Goal: Task Accomplishment & Management: Manage account settings

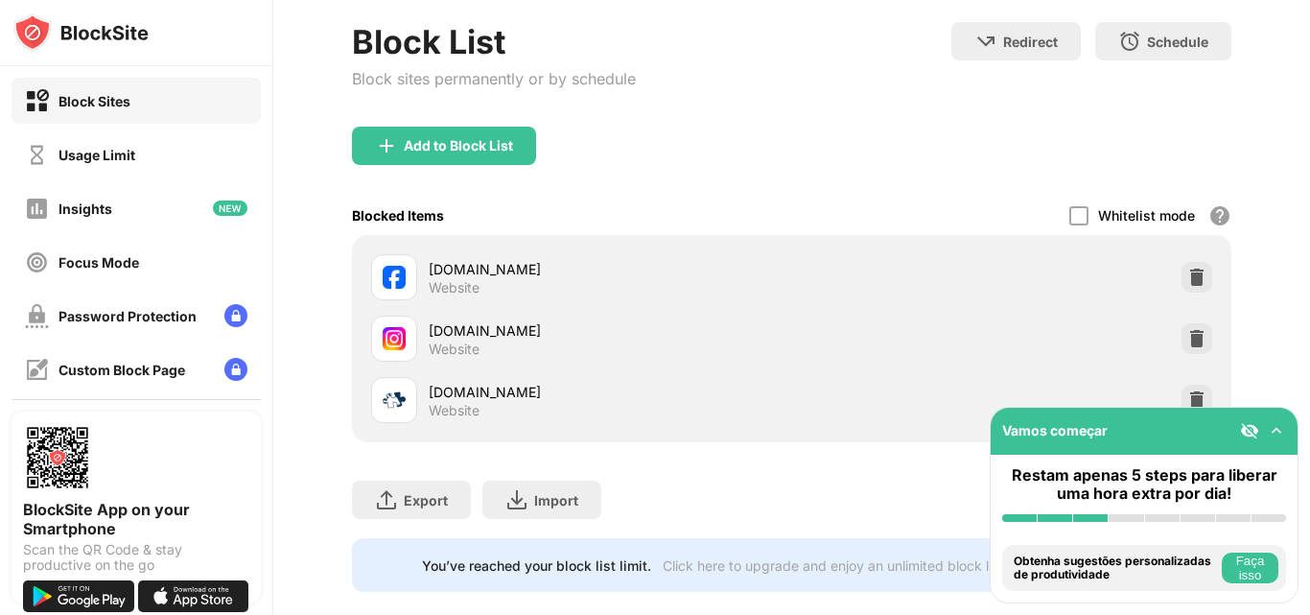
scroll to position [224, 0]
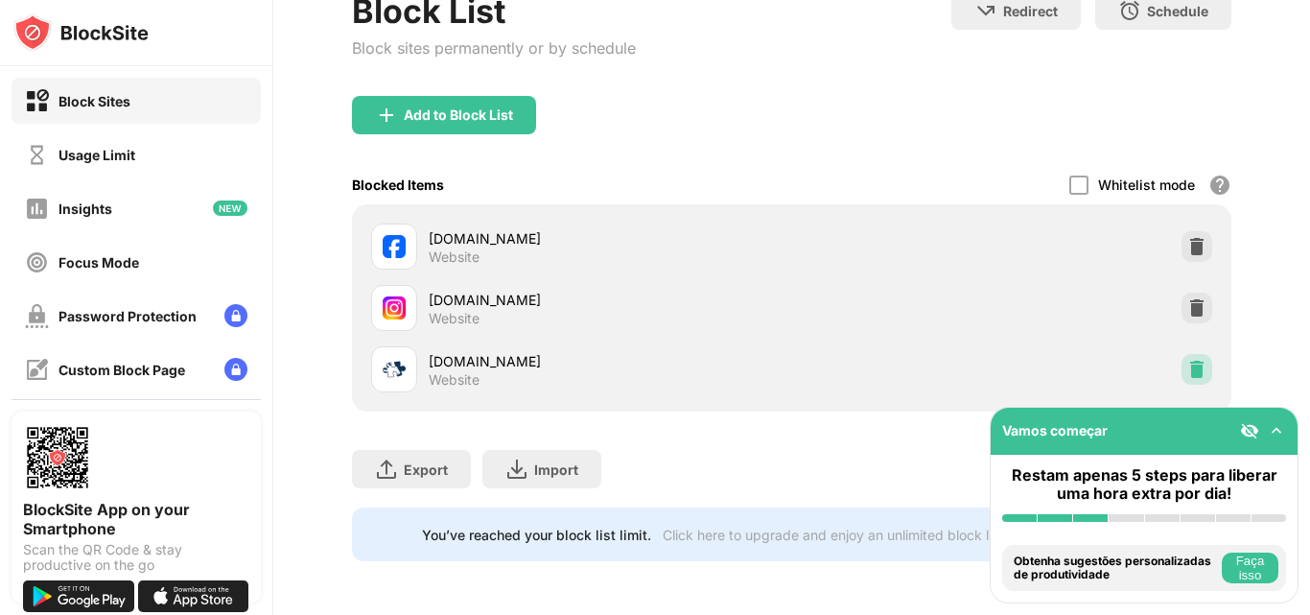
click at [1188, 360] on img at bounding box center [1197, 369] width 19 height 19
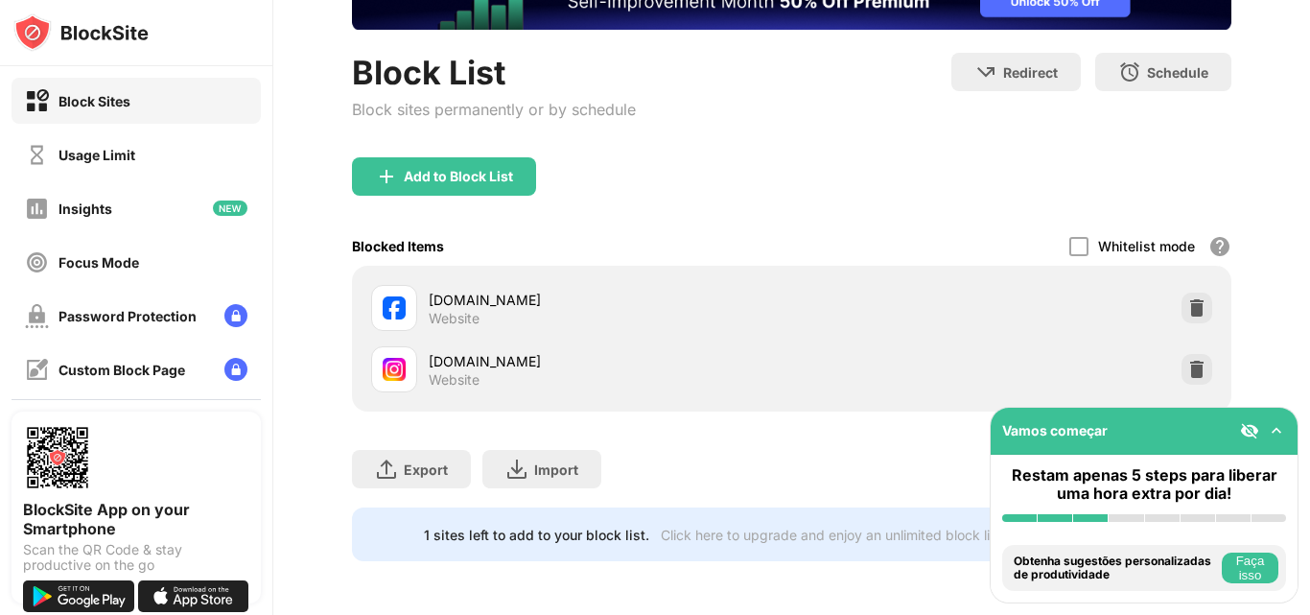
scroll to position [162, 0]
click at [416, 169] on div "Add to Block List" at bounding box center [458, 176] width 109 height 15
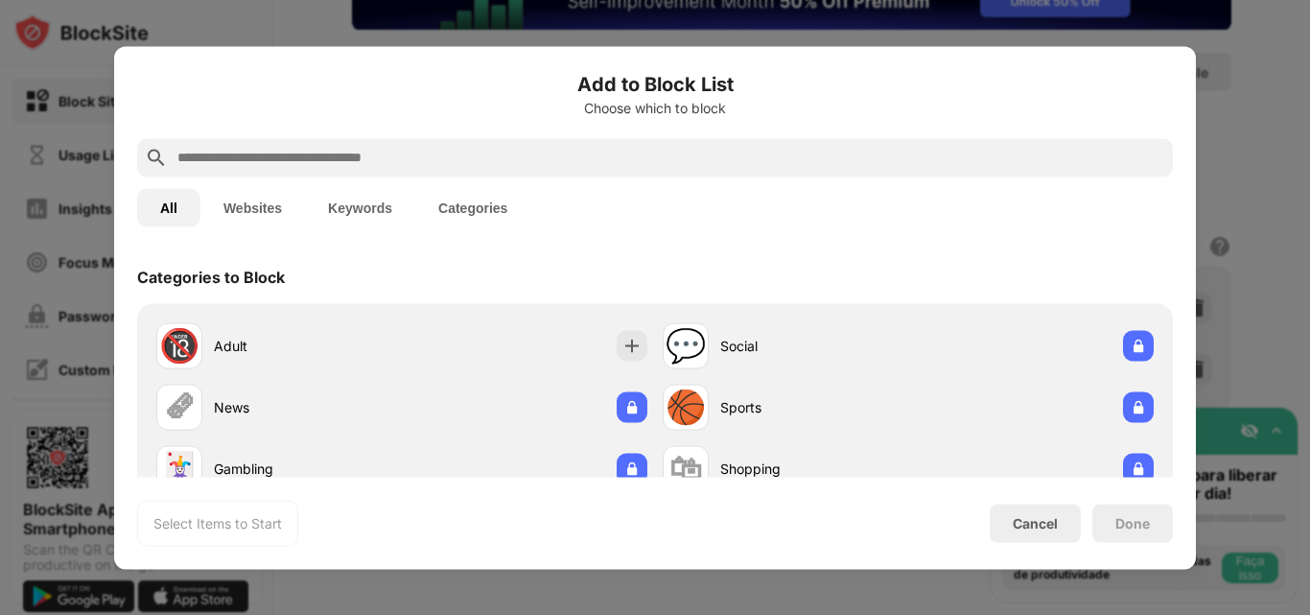
click at [465, 161] on input "text" at bounding box center [671, 157] width 990 height 23
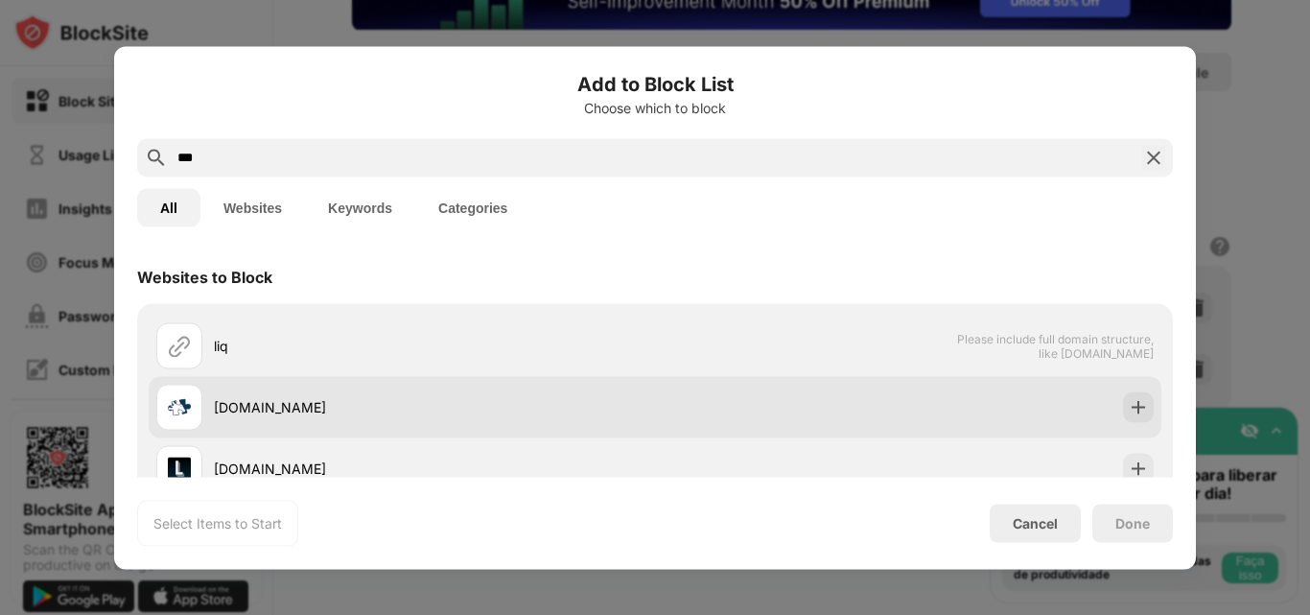
type input "***"
click at [1130, 409] on img at bounding box center [1138, 406] width 19 height 19
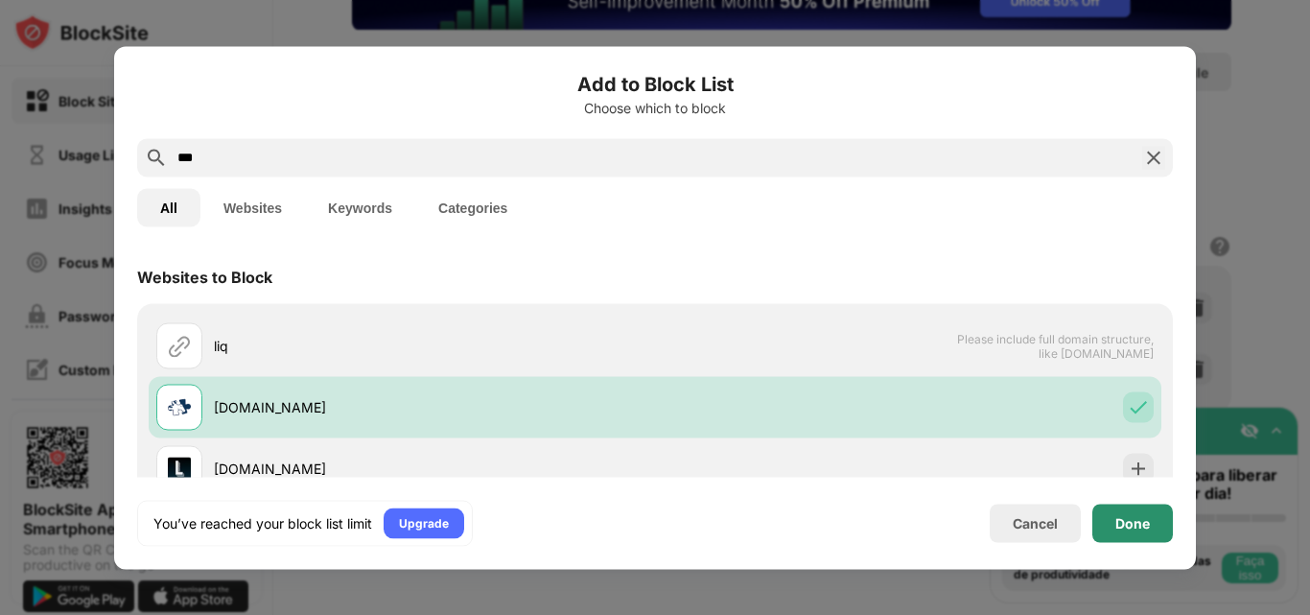
drag, startPoint x: 1134, startPoint y: 522, endPoint x: 1119, endPoint y: 138, distance: 384.0
click at [1134, 522] on div "Done" at bounding box center [1133, 522] width 35 height 15
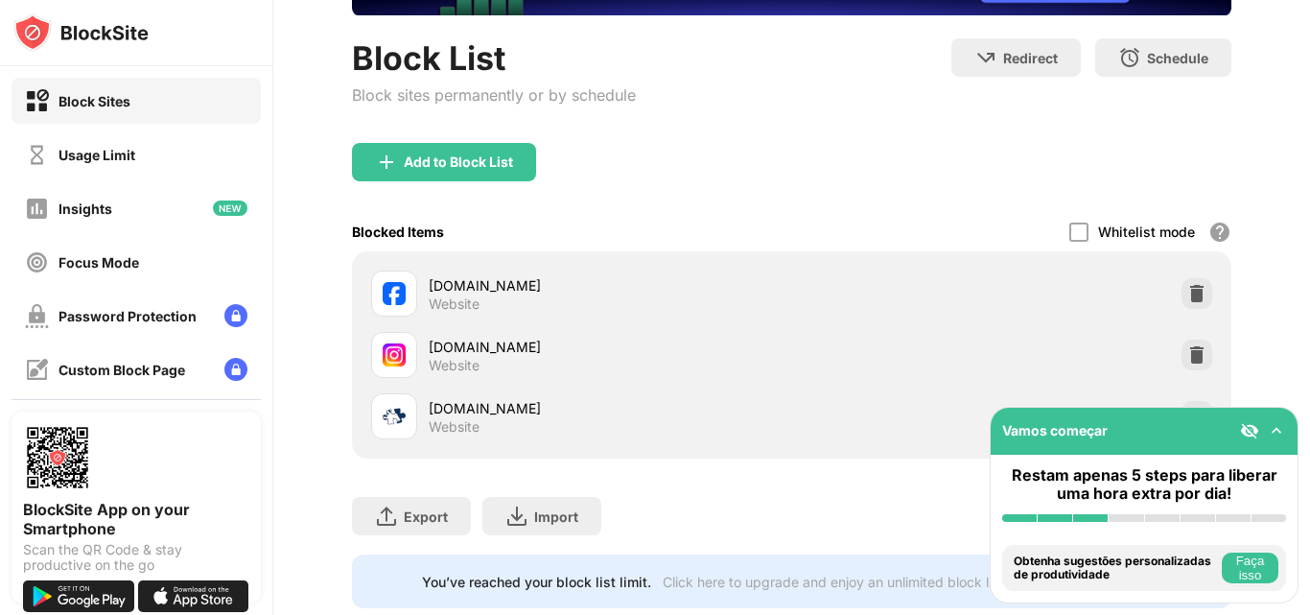
scroll to position [224, 0]
